Goal: Find contact information: Obtain details needed to contact an individual or organization

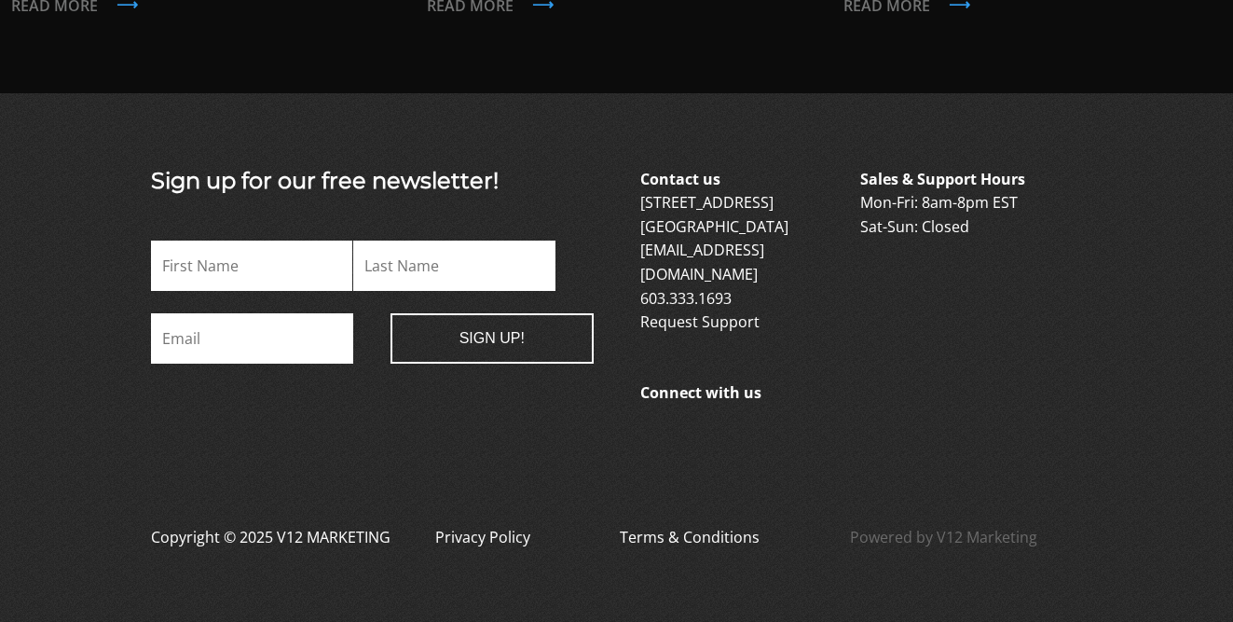
scroll to position [1950, 0]
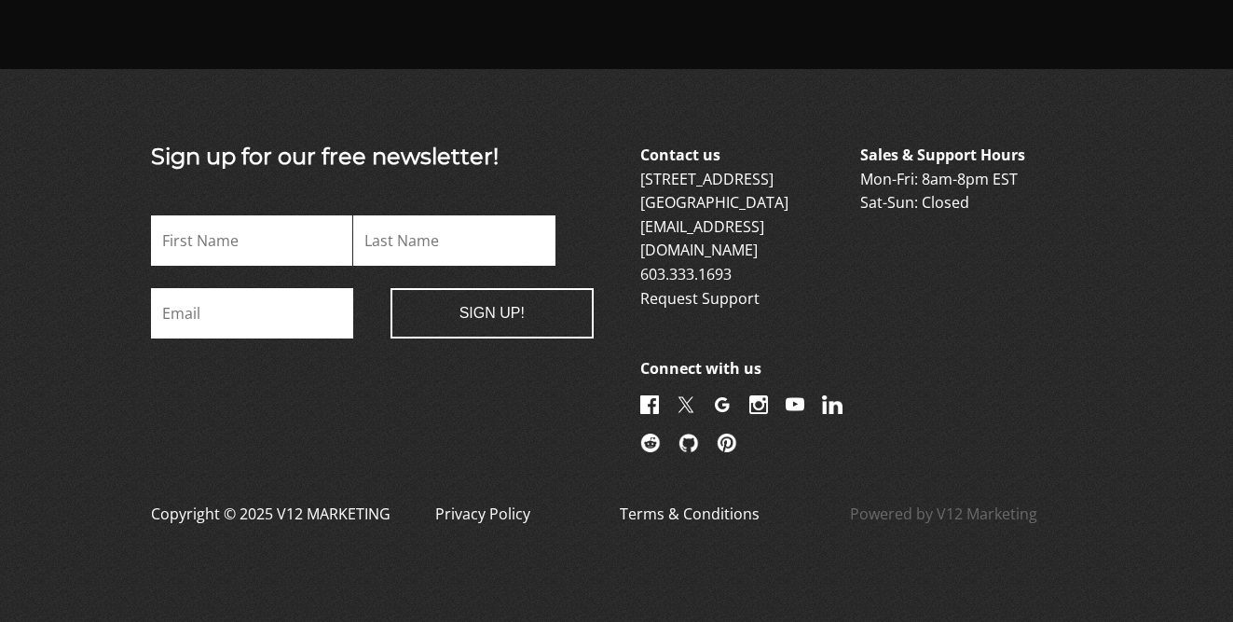
scroll to position [4894, 0]
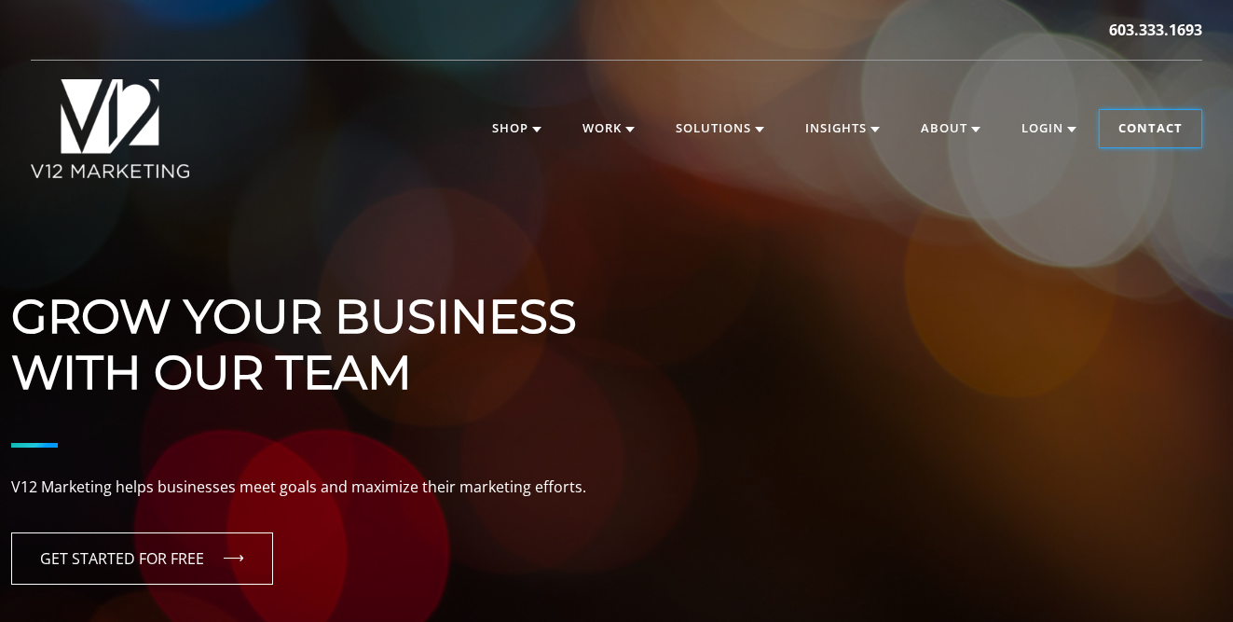
click at [1146, 128] on link "Contact" at bounding box center [1151, 128] width 102 height 37
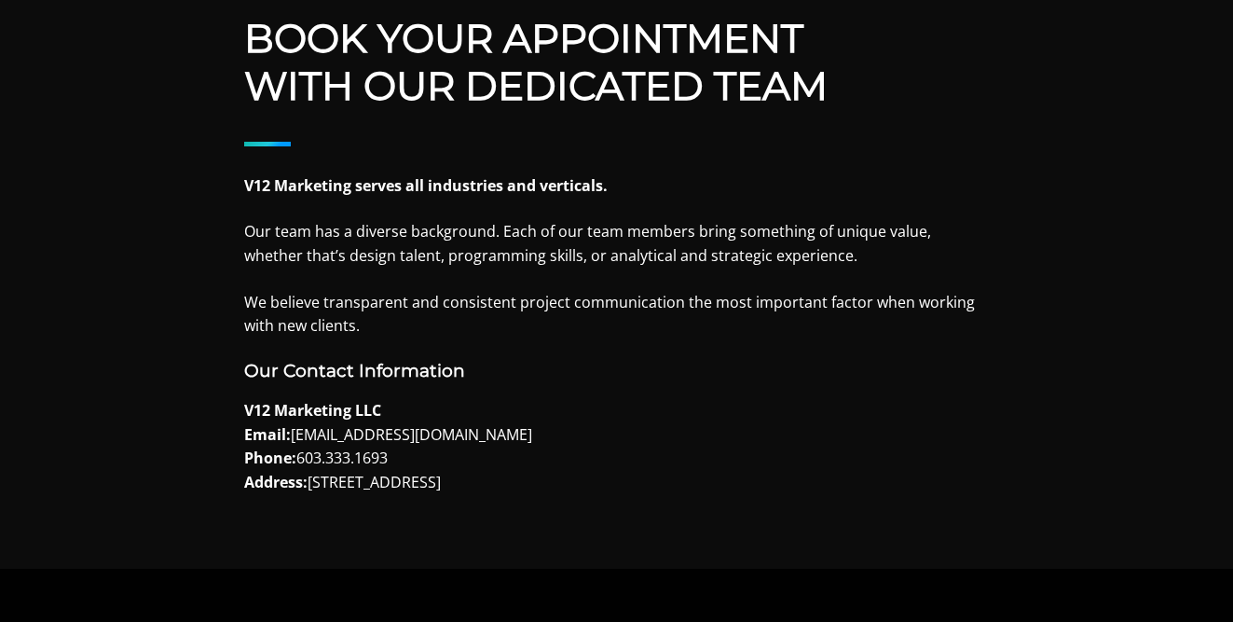
scroll to position [794, 0]
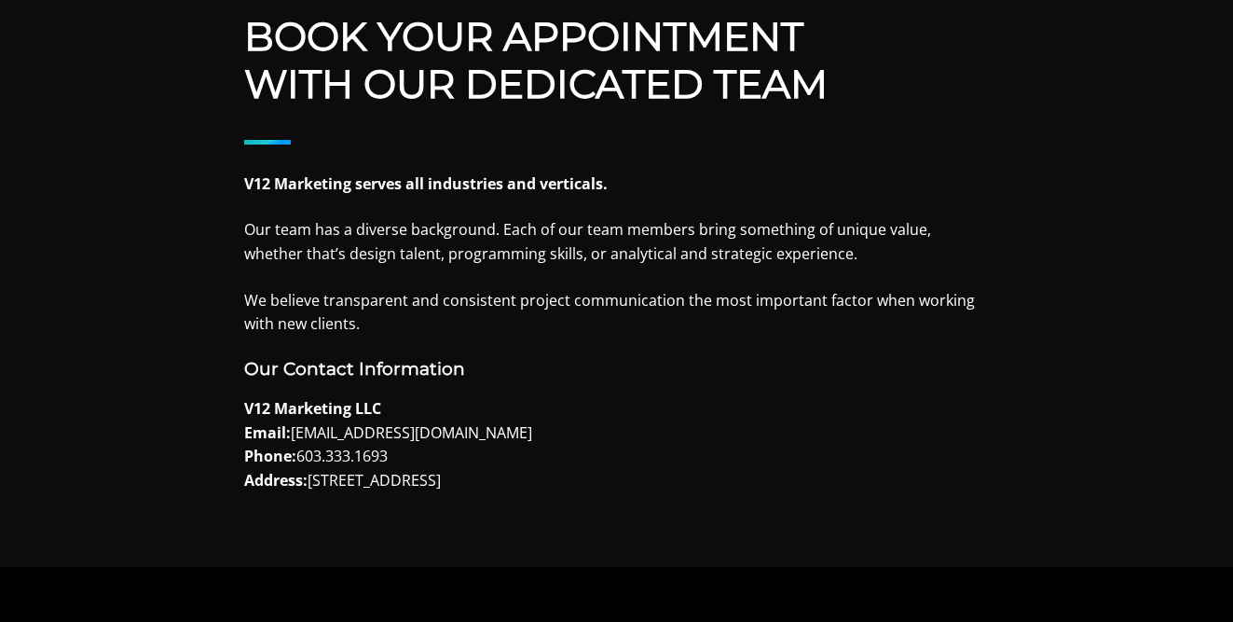
click at [298, 434] on p "V12 Marketing LLC Email: [EMAIL_ADDRESS][DOMAIN_NAME] Phone: [PHONE_NUMBER] Add…" at bounding box center [617, 444] width 746 height 95
drag, startPoint x: 298, startPoint y: 434, endPoint x: 463, endPoint y: 434, distance: 165.0
click at [463, 434] on p "V12 Marketing LLC Email: [EMAIL_ADDRESS][DOMAIN_NAME] Phone: [PHONE_NUMBER] Add…" at bounding box center [617, 444] width 746 height 95
copy p "[EMAIL_ADDRESS][DOMAIN_NAME]"
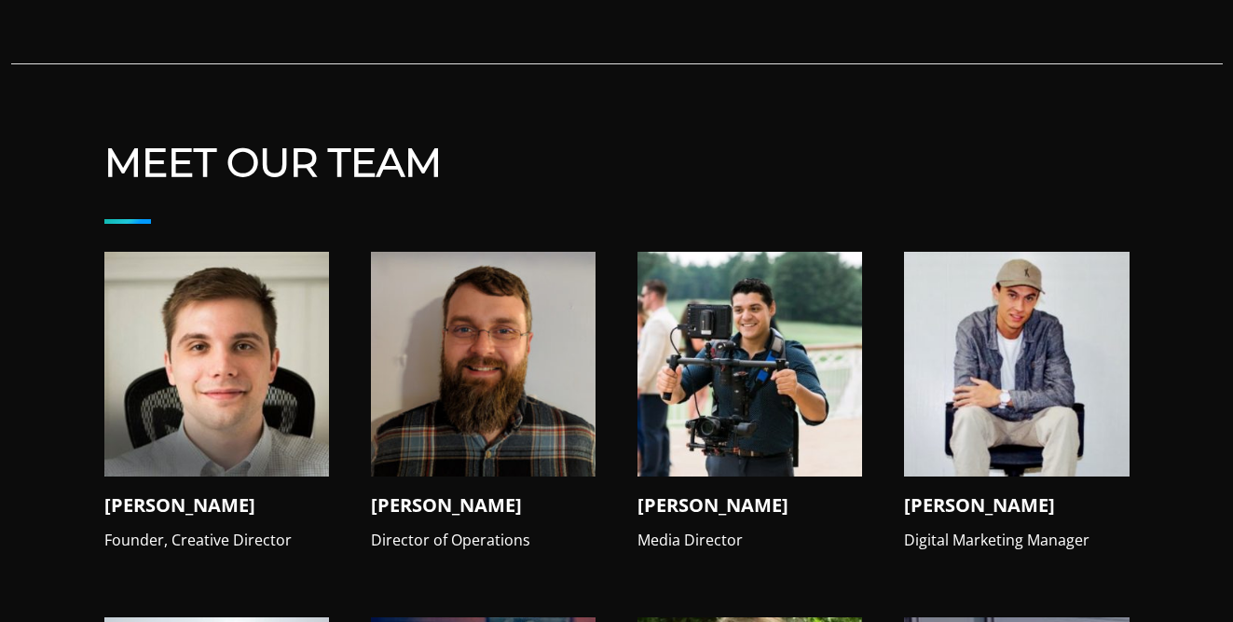
scroll to position [1806, 0]
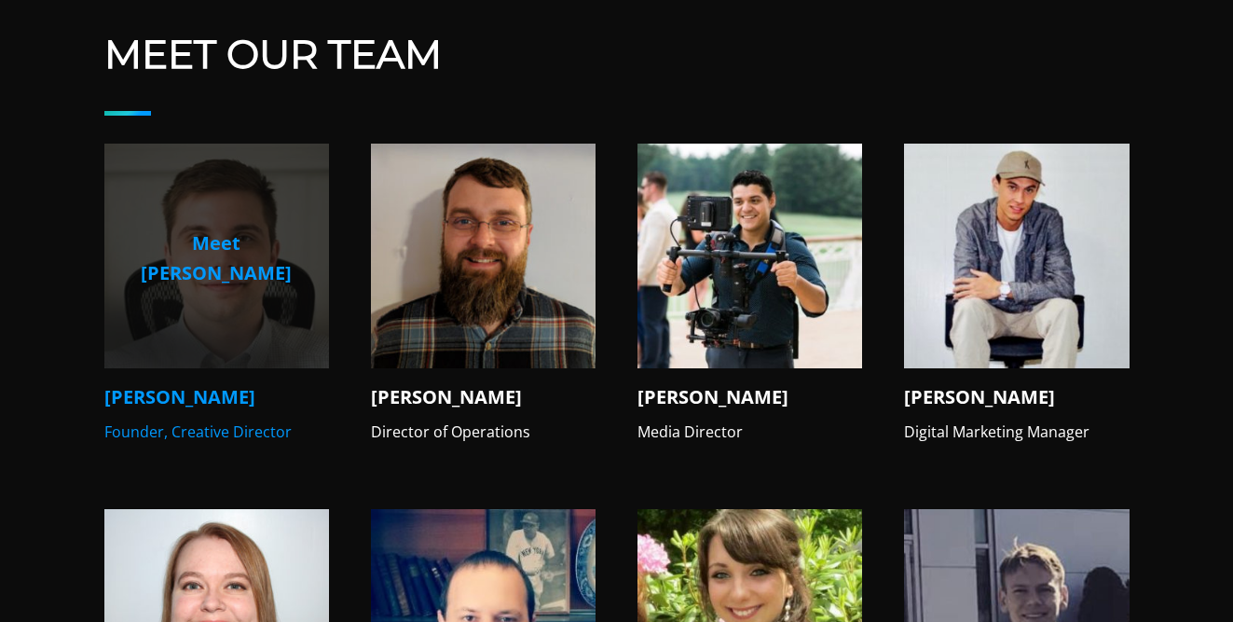
click at [211, 241] on p "Meet [PERSON_NAME]" at bounding box center [216, 258] width 195 height 60
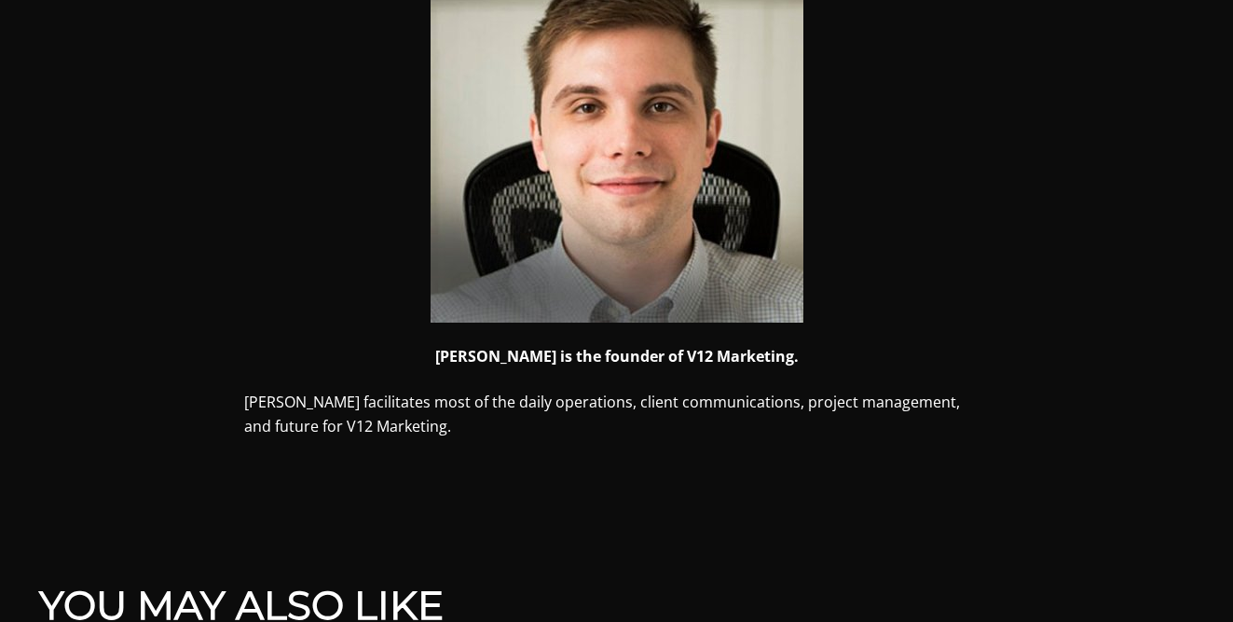
scroll to position [686, 0]
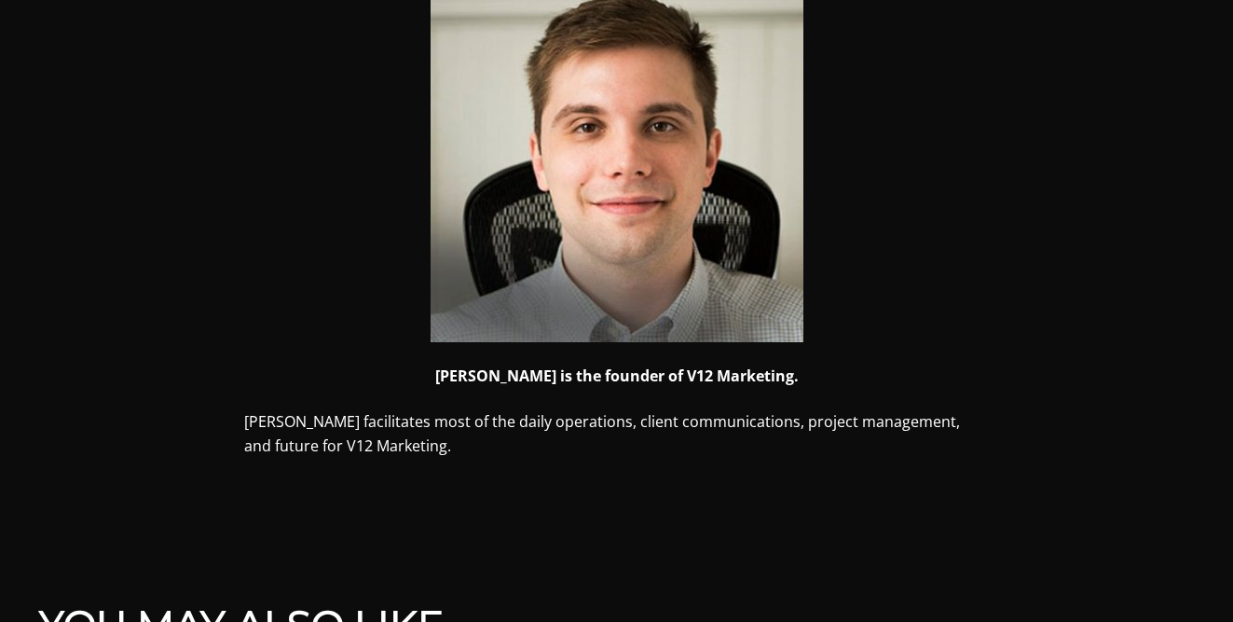
click at [410, 425] on p "Mike facilitates most of the daily operations, client communications, project m…" at bounding box center [617, 434] width 746 height 48
click at [611, 315] on img at bounding box center [617, 155] width 373 height 373
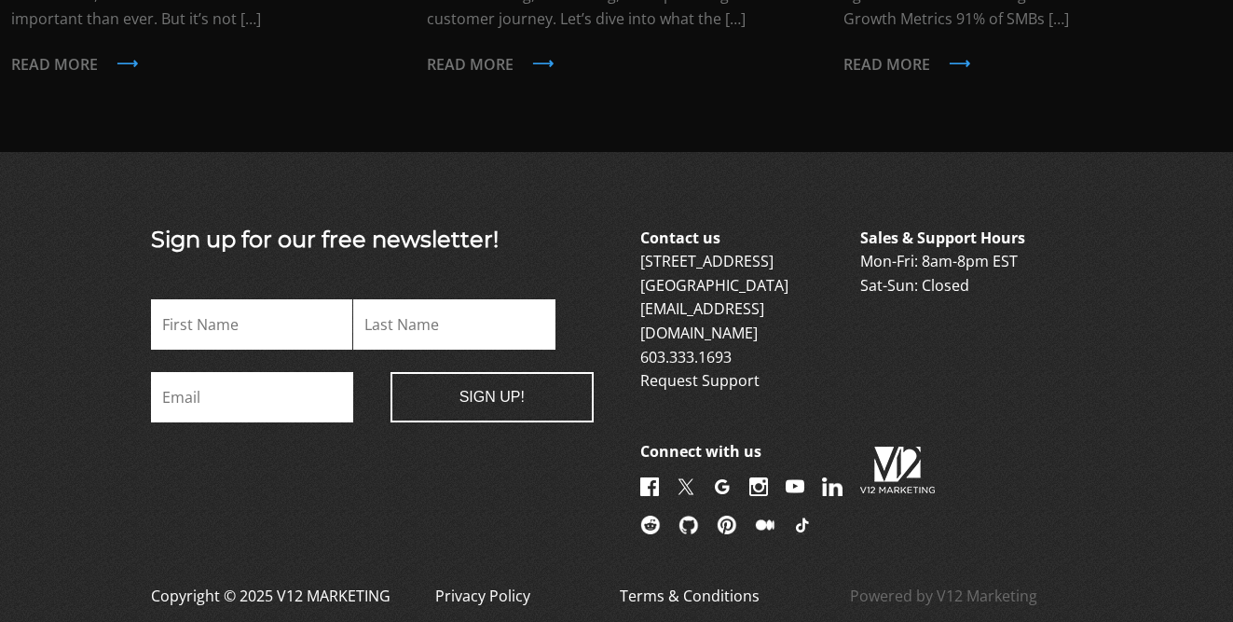
scroll to position [1859, 0]
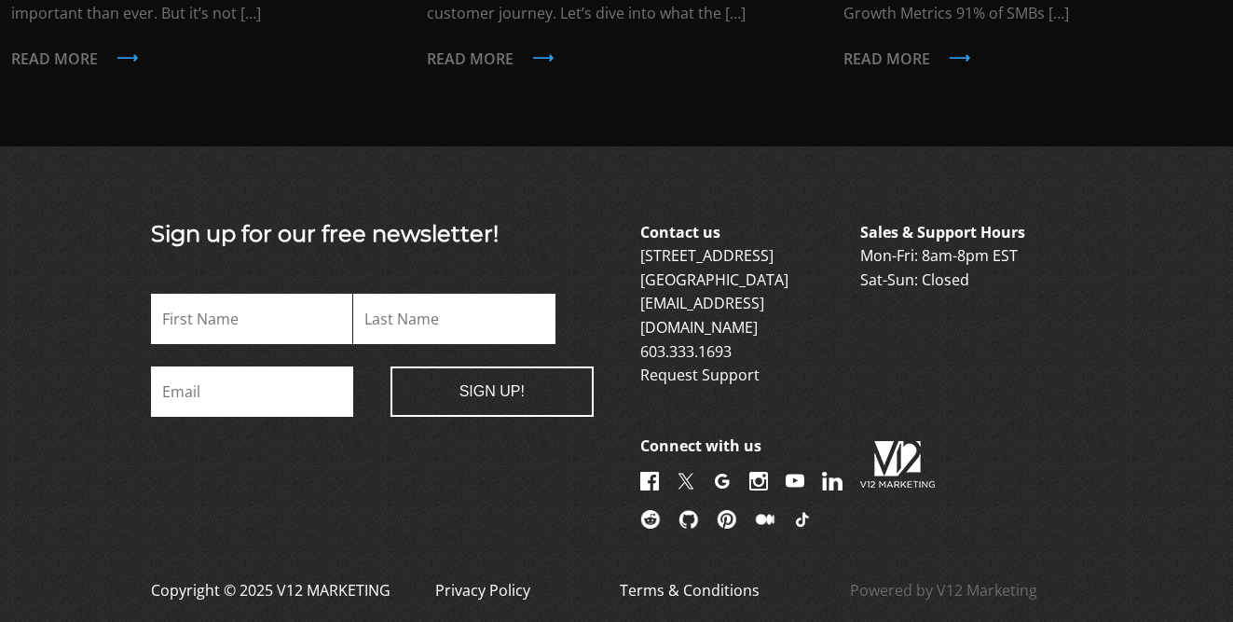
click at [822, 495] on link at bounding box center [839, 484] width 34 height 21
